Goal: Task Accomplishment & Management: Manage account settings

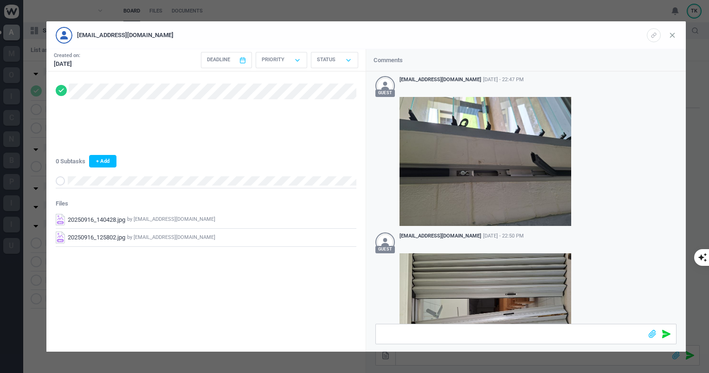
click at [674, 34] on icon at bounding box center [672, 35] width 8 height 8
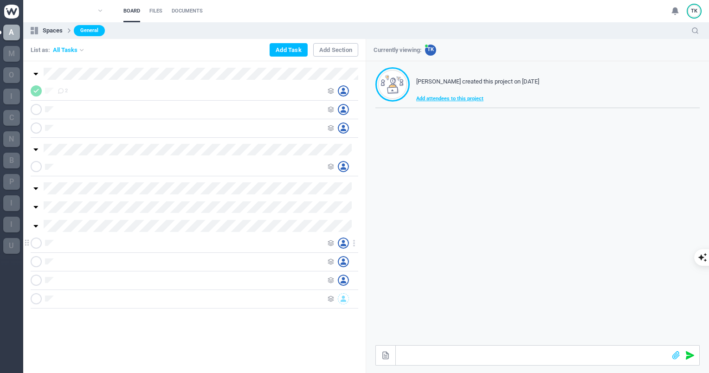
click at [57, 244] on div at bounding box center [179, 243] width 297 height 11
drag, startPoint x: 57, startPoint y: 244, endPoint x: 27, endPoint y: 241, distance: 29.9
click at [27, 241] on div at bounding box center [26, 243] width 11 height 9
click at [355, 244] on icon at bounding box center [354, 243] width 8 height 8
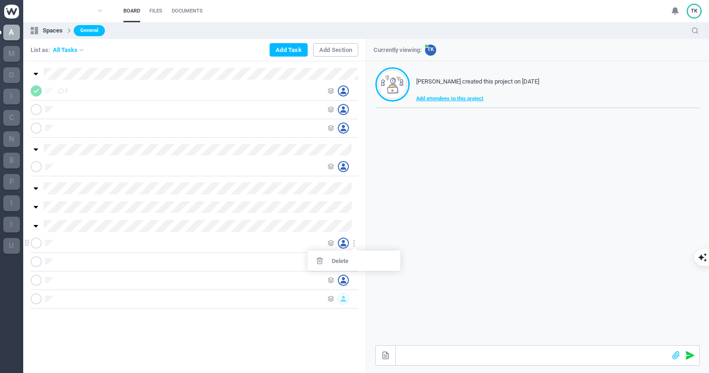
click at [277, 250] on div at bounding box center [195, 243] width 328 height 19
click at [331, 242] on icon at bounding box center [331, 243] width 6 height 6
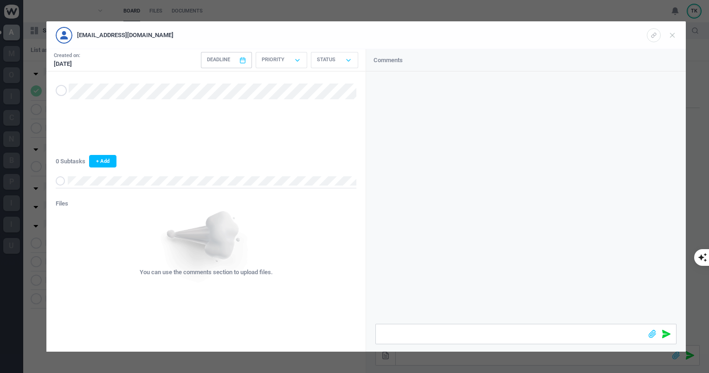
click at [241, 58] on span "Deadline" at bounding box center [226, 60] width 51 height 16
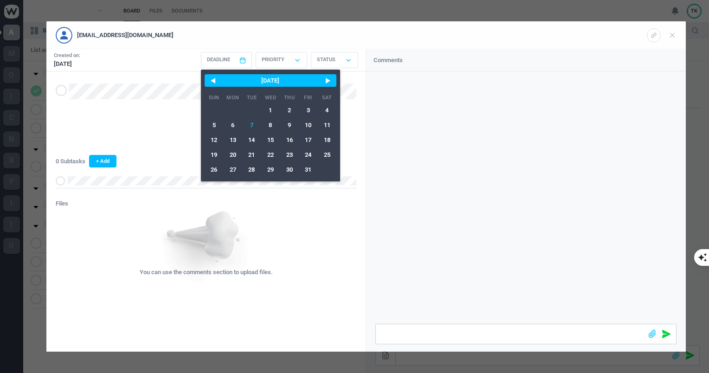
click at [495, 123] on div at bounding box center [526, 197] width 320 height 252
click at [428, 42] on div "[EMAIL_ADDRESS][DOMAIN_NAME]" at bounding box center [351, 35] width 591 height 17
click at [126, 82] on div at bounding box center [206, 85] width 301 height 28
click at [673, 33] on icon at bounding box center [672, 35] width 8 height 8
